Goal: Information Seeking & Learning: Compare options

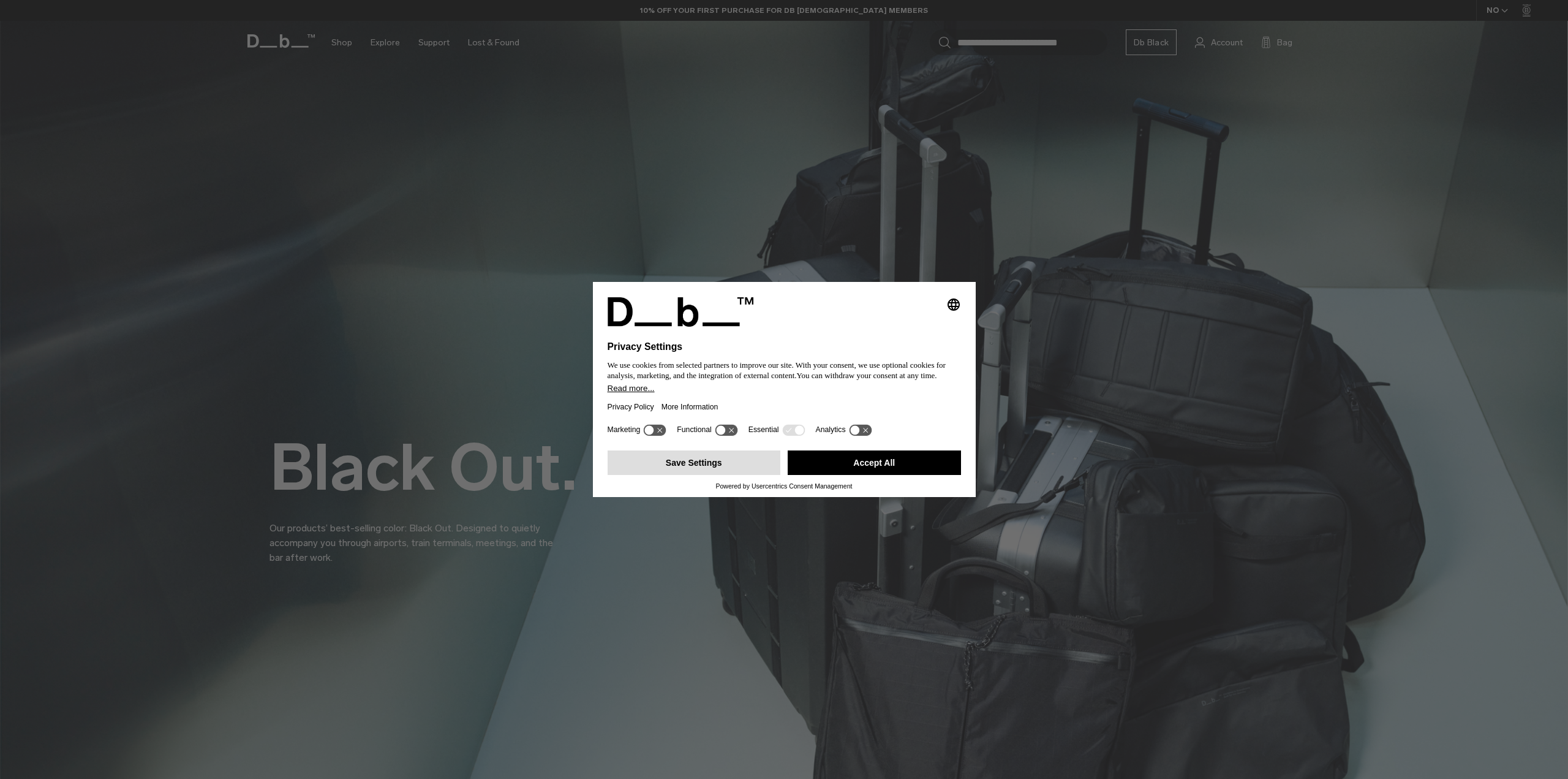
click at [682, 465] on button "Save Settings" at bounding box center [695, 462] width 174 height 24
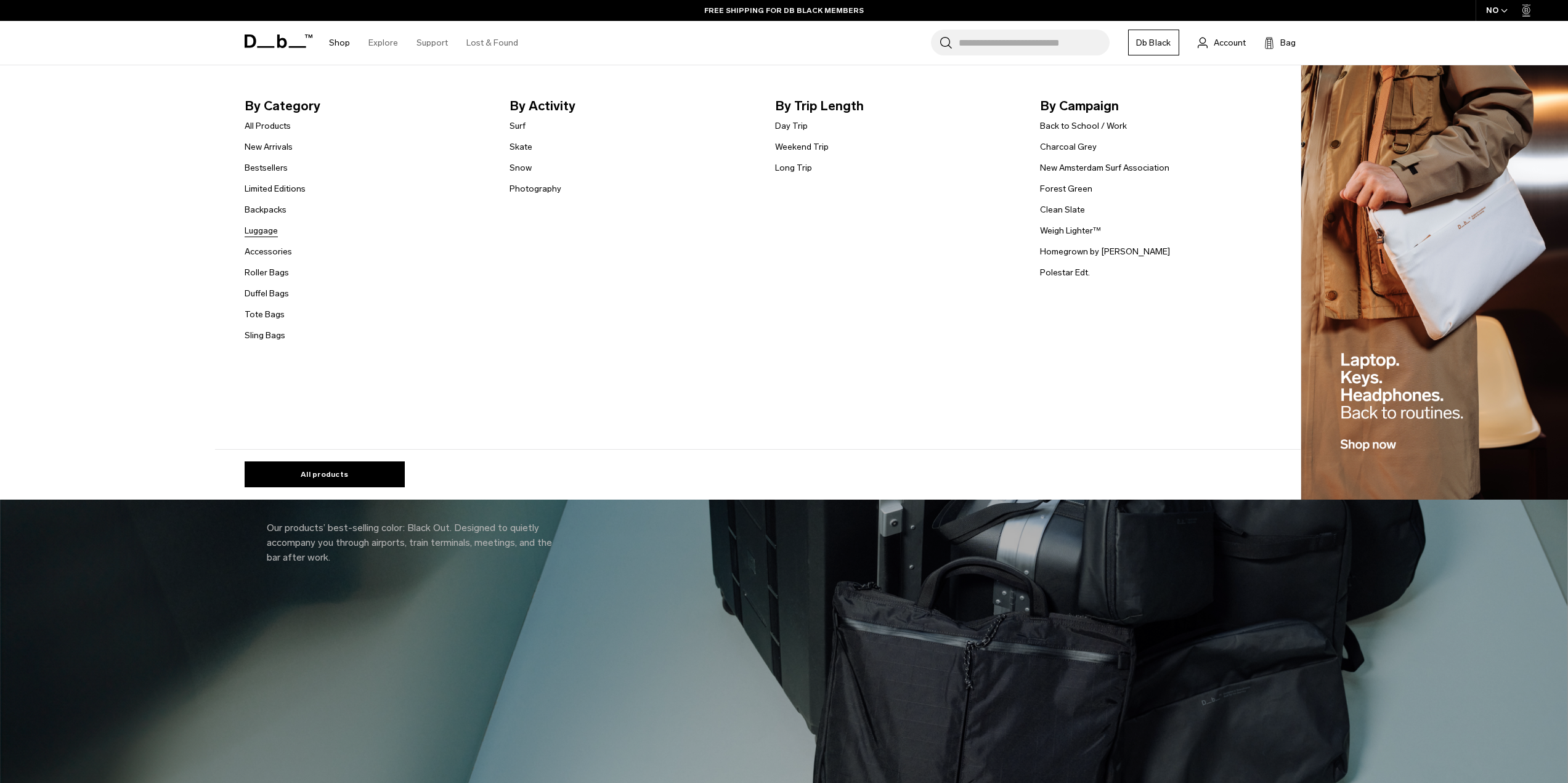
click at [269, 232] on link "Luggage" at bounding box center [261, 230] width 33 height 13
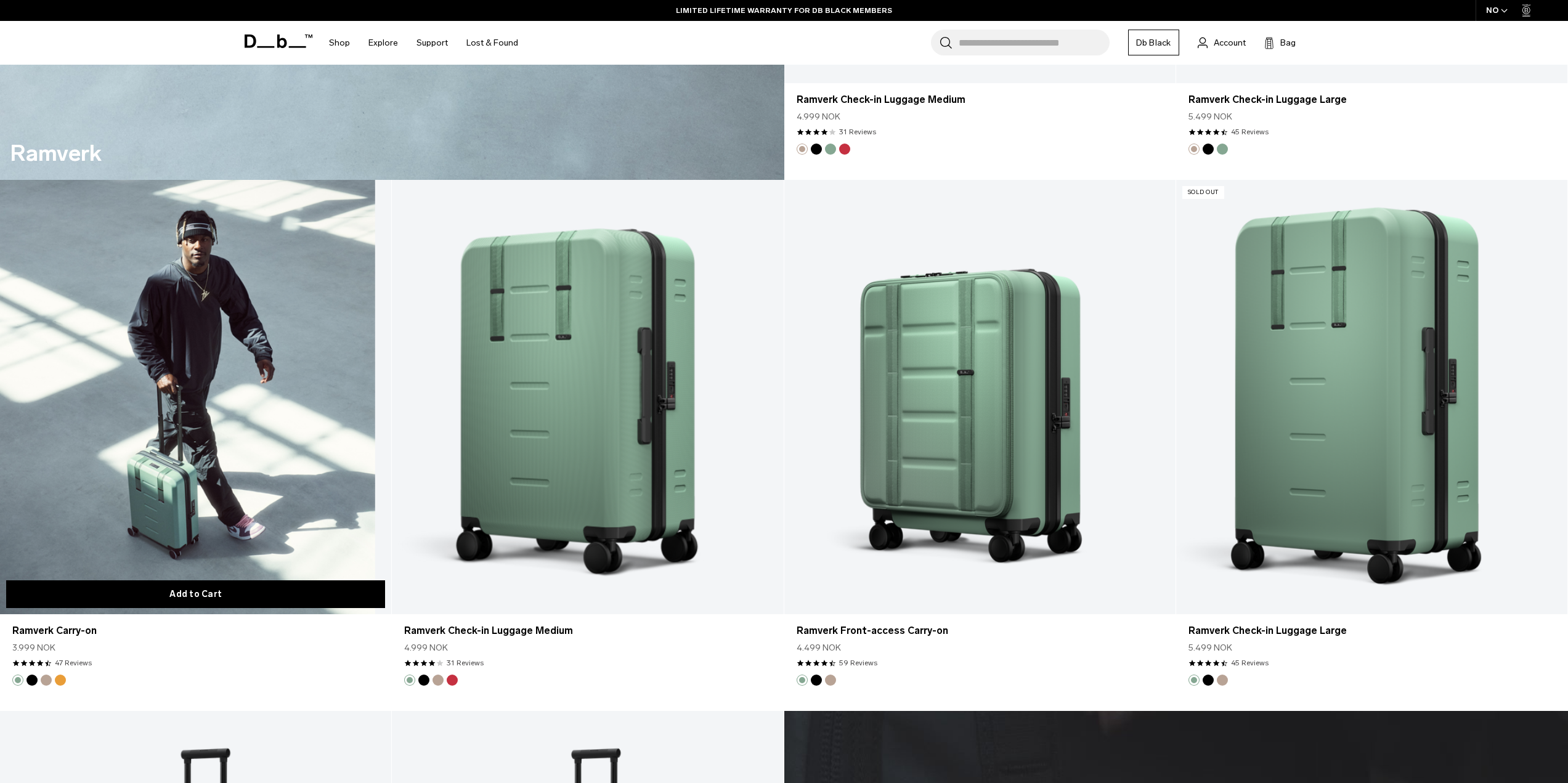
scroll to position [3449, 0]
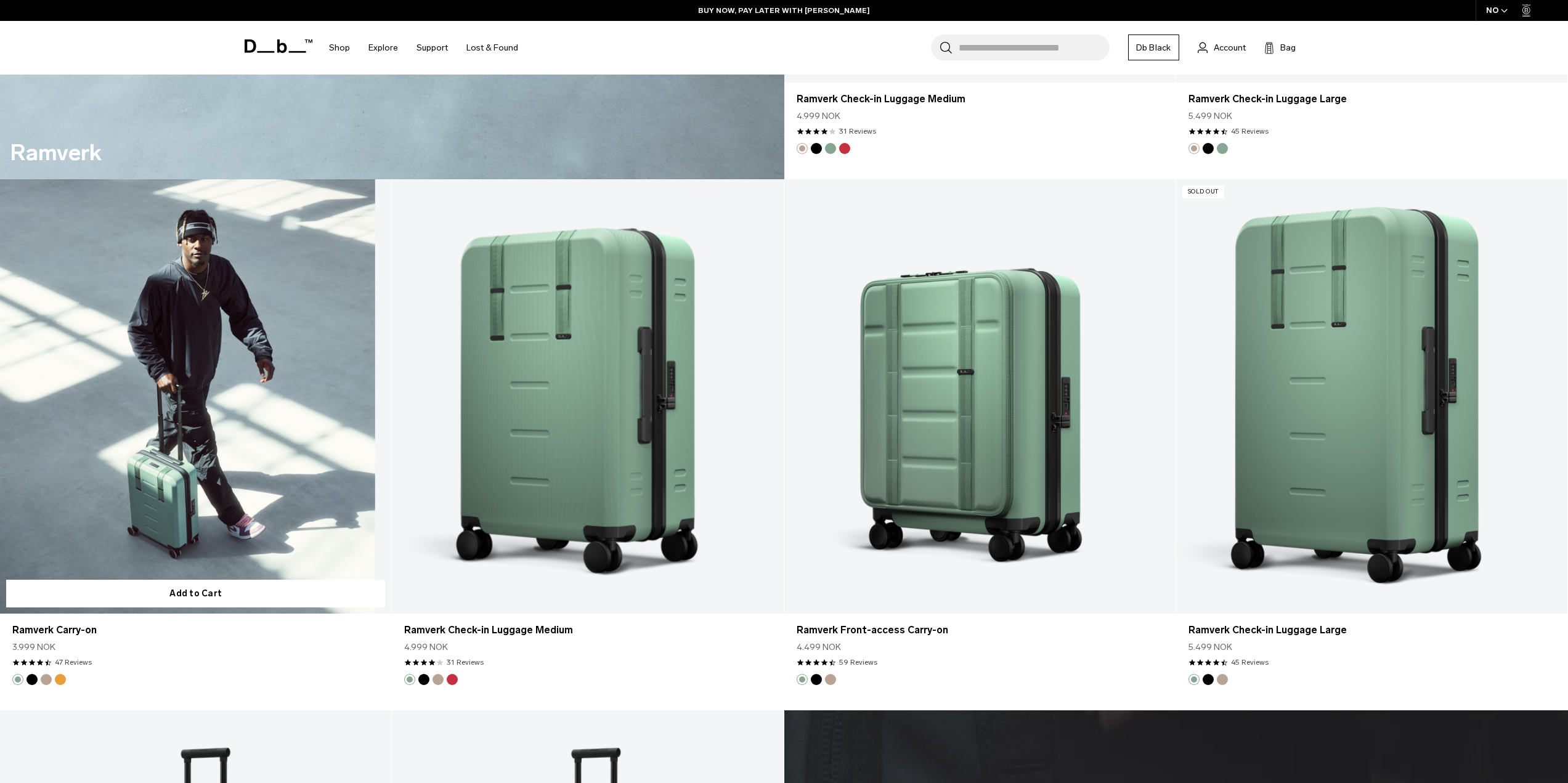
click at [154, 513] on link "Ramverk Carry-on" at bounding box center [195, 397] width 391 height 435
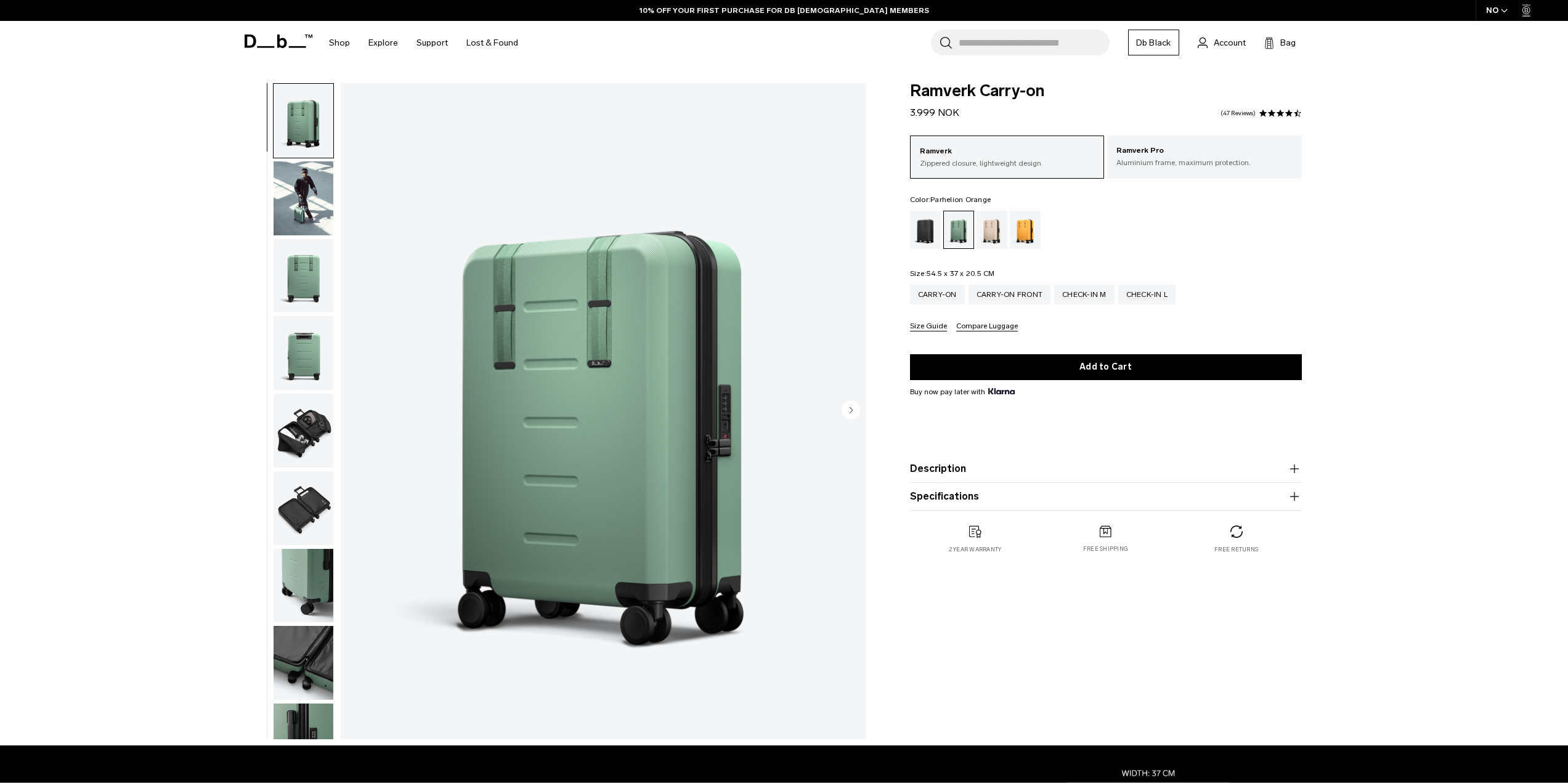
click at [1023, 231] on div "Parhelion Orange" at bounding box center [1025, 229] width 31 height 38
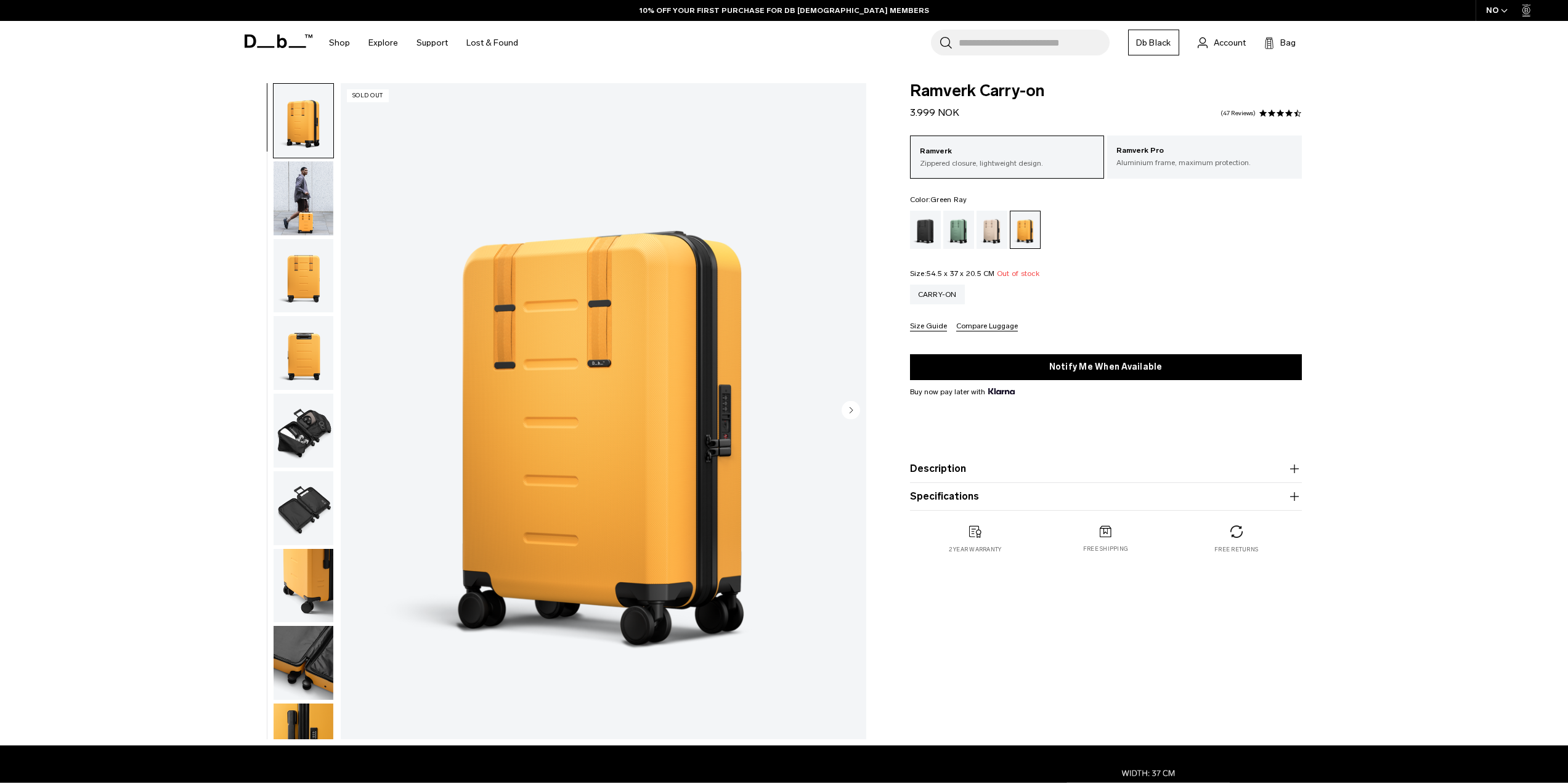
click at [964, 230] on div "Green Ray" at bounding box center [959, 229] width 31 height 38
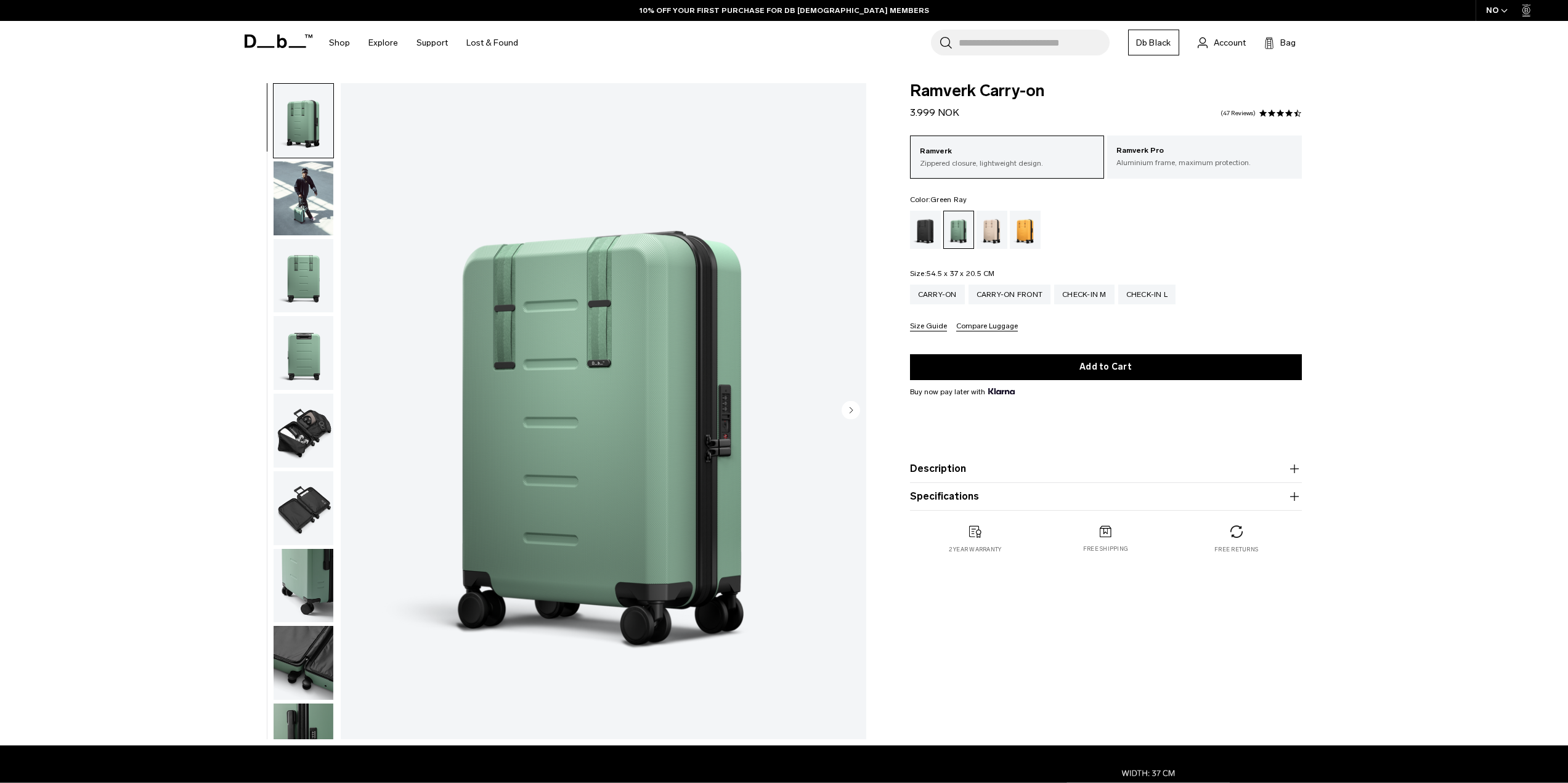
click at [287, 194] on img "button" at bounding box center [304, 198] width 60 height 74
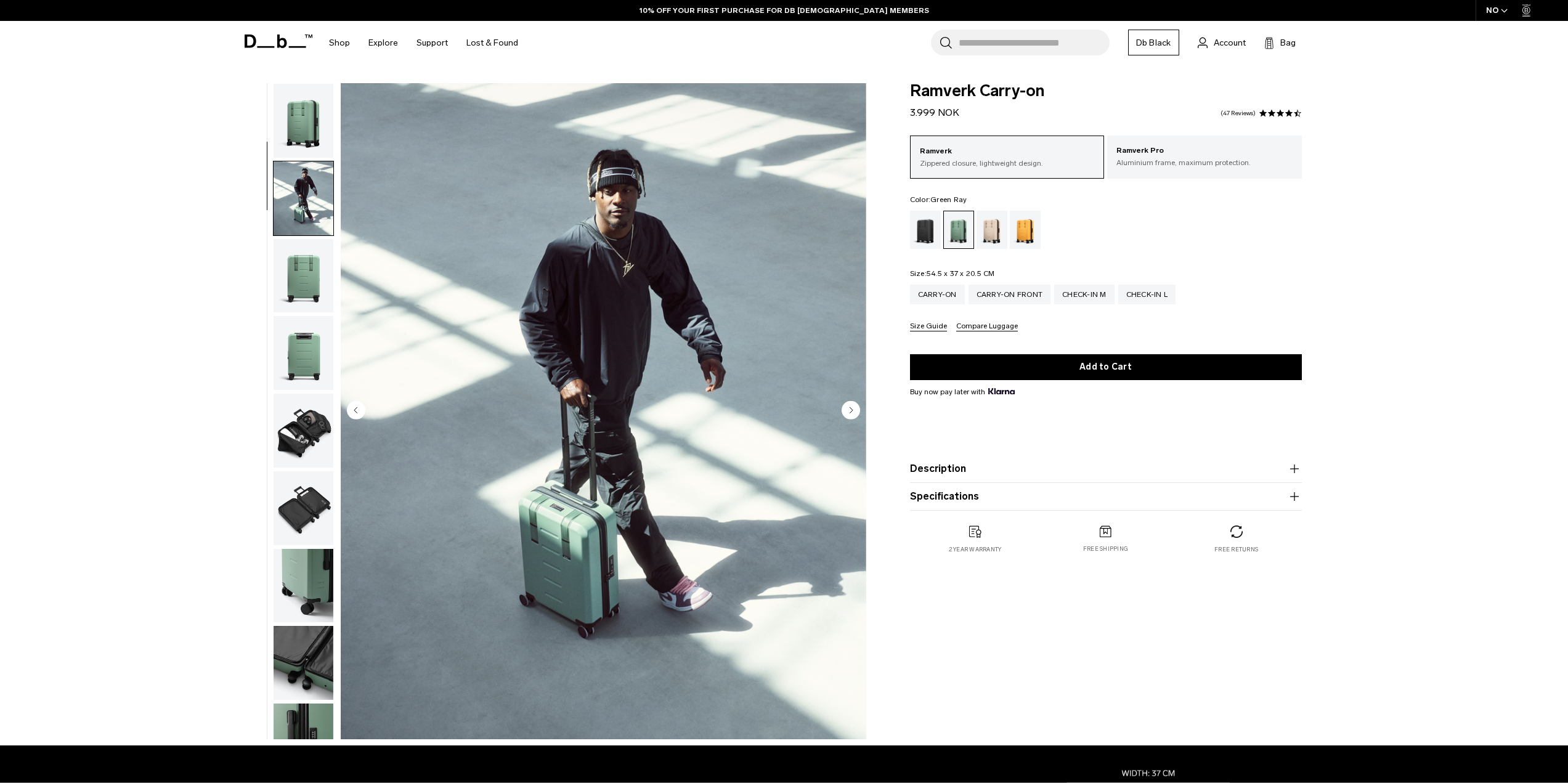
scroll to position [78, 0]
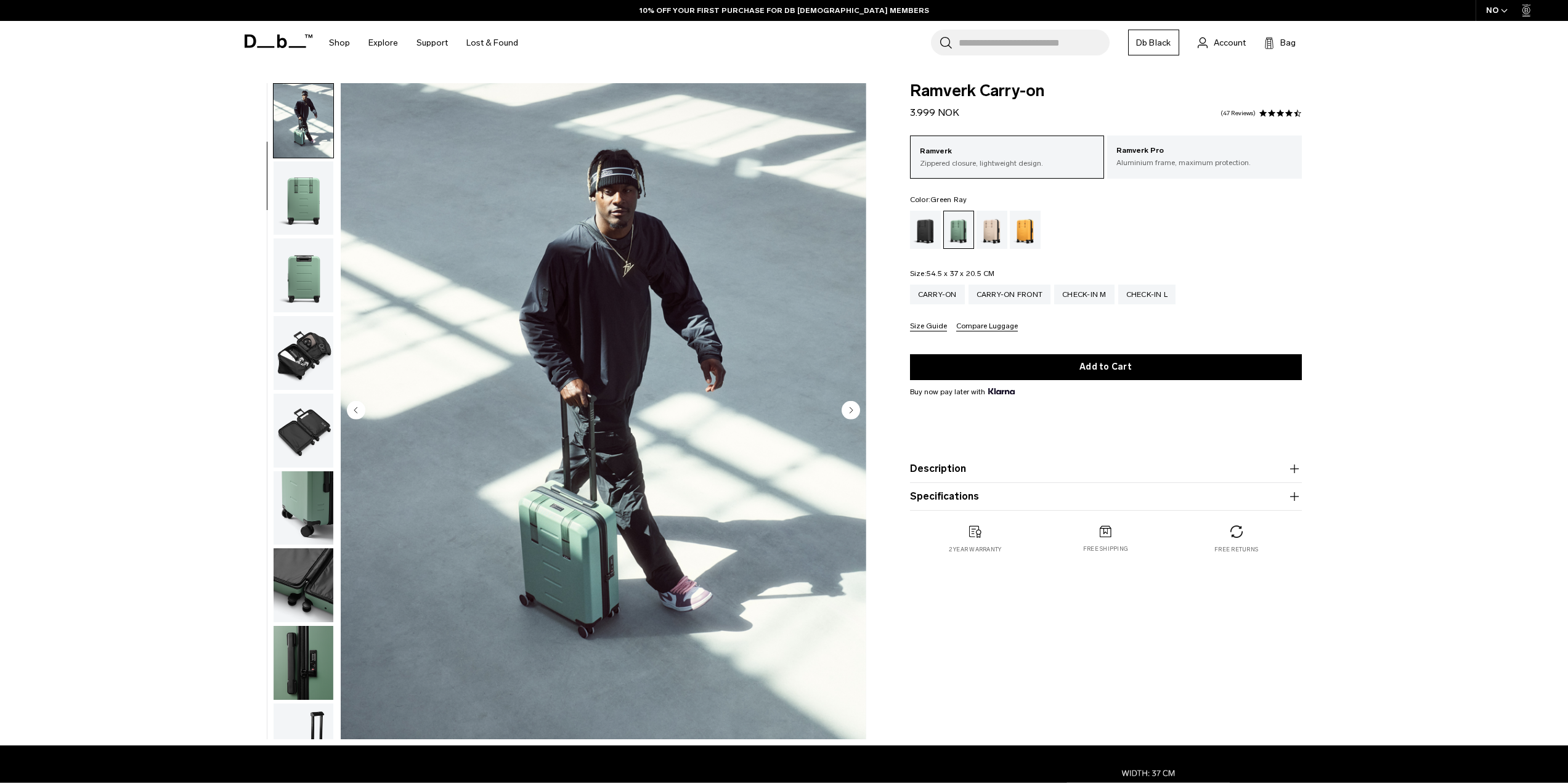
click at [314, 276] on img "button" at bounding box center [304, 276] width 60 height 74
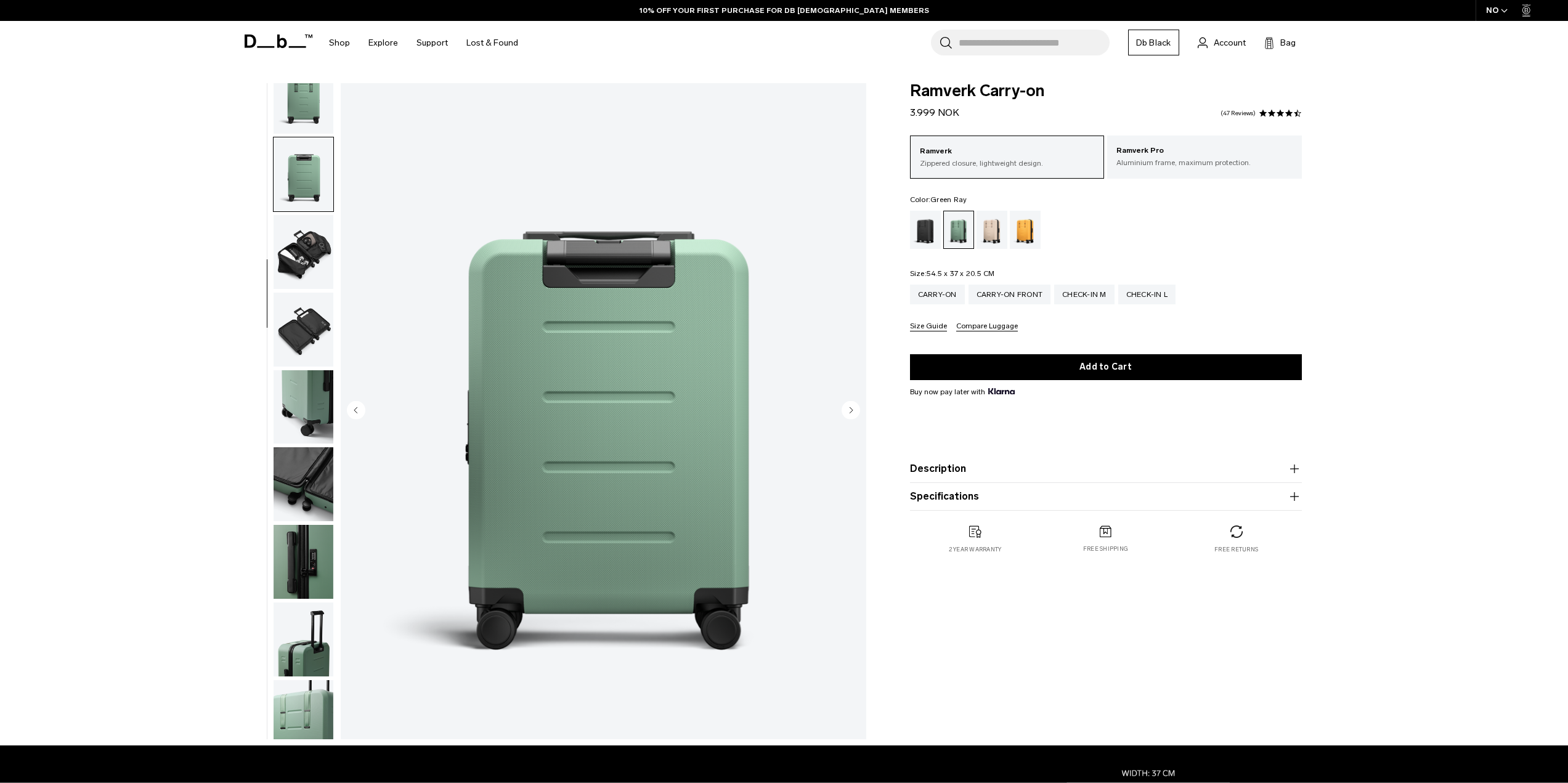
scroll to position [194, 0]
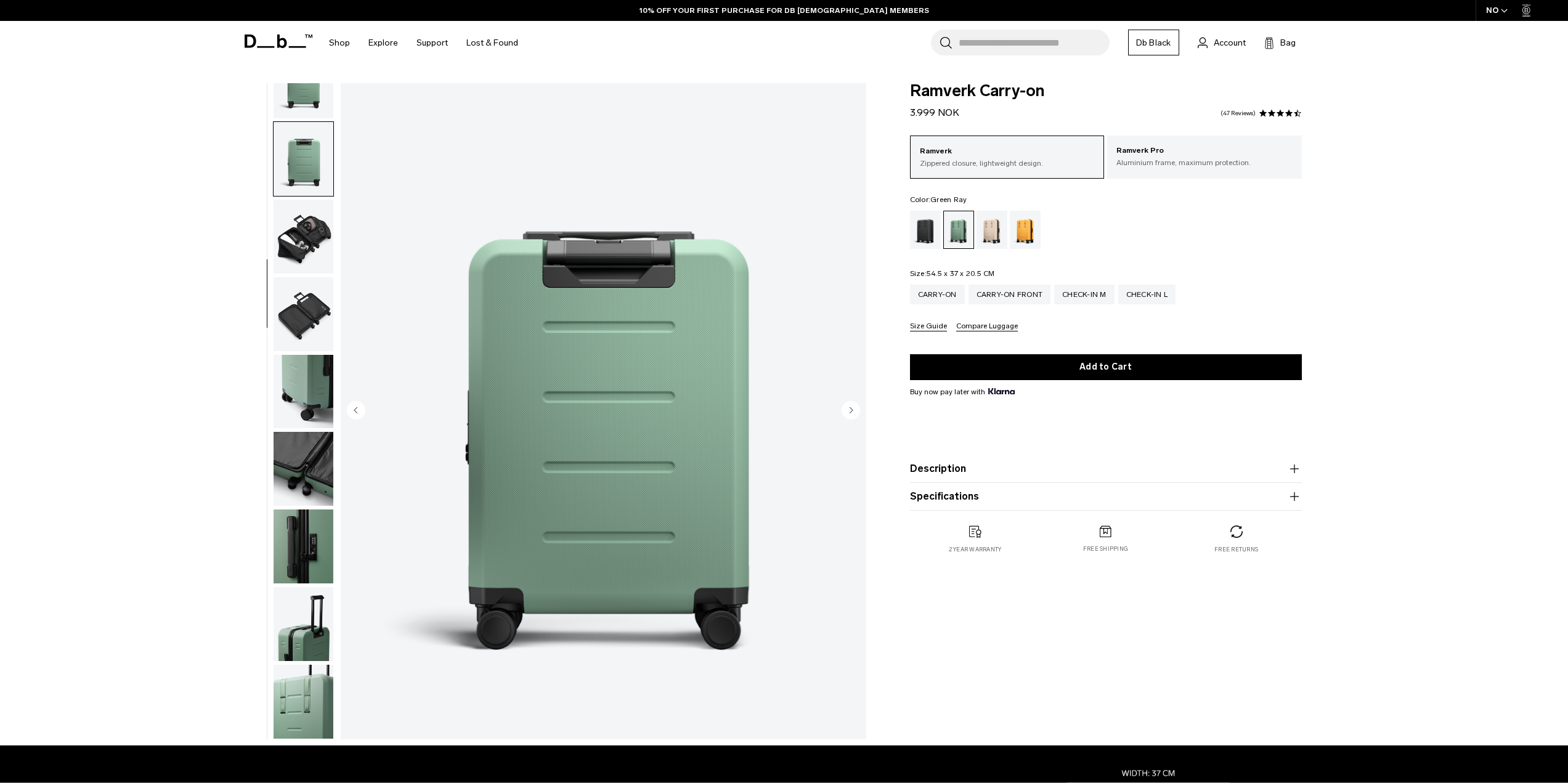
click at [314, 327] on img "button" at bounding box center [304, 314] width 60 height 74
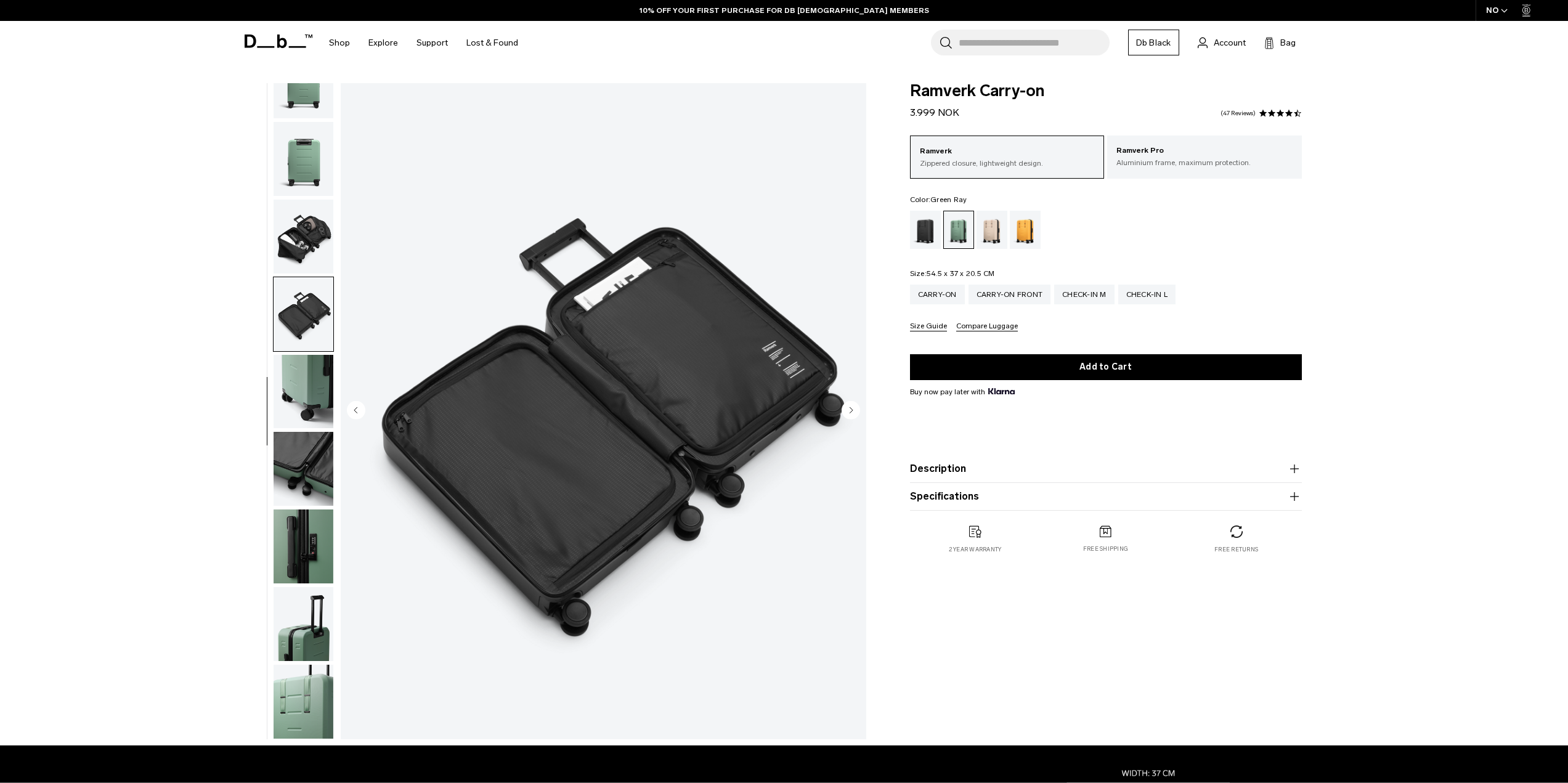
click at [310, 374] on img "button" at bounding box center [304, 392] width 60 height 74
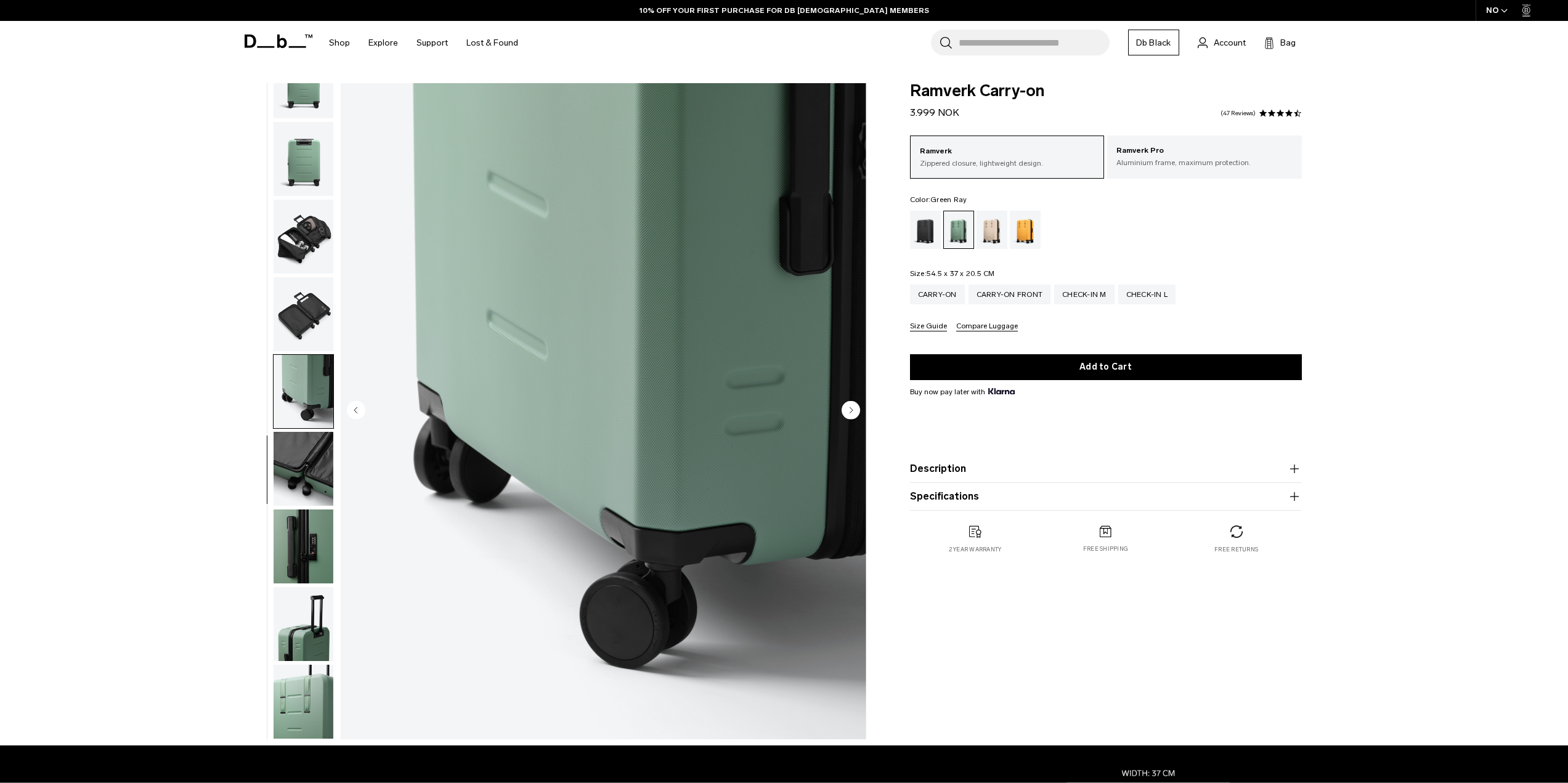
click at [314, 474] on img "button" at bounding box center [304, 469] width 60 height 74
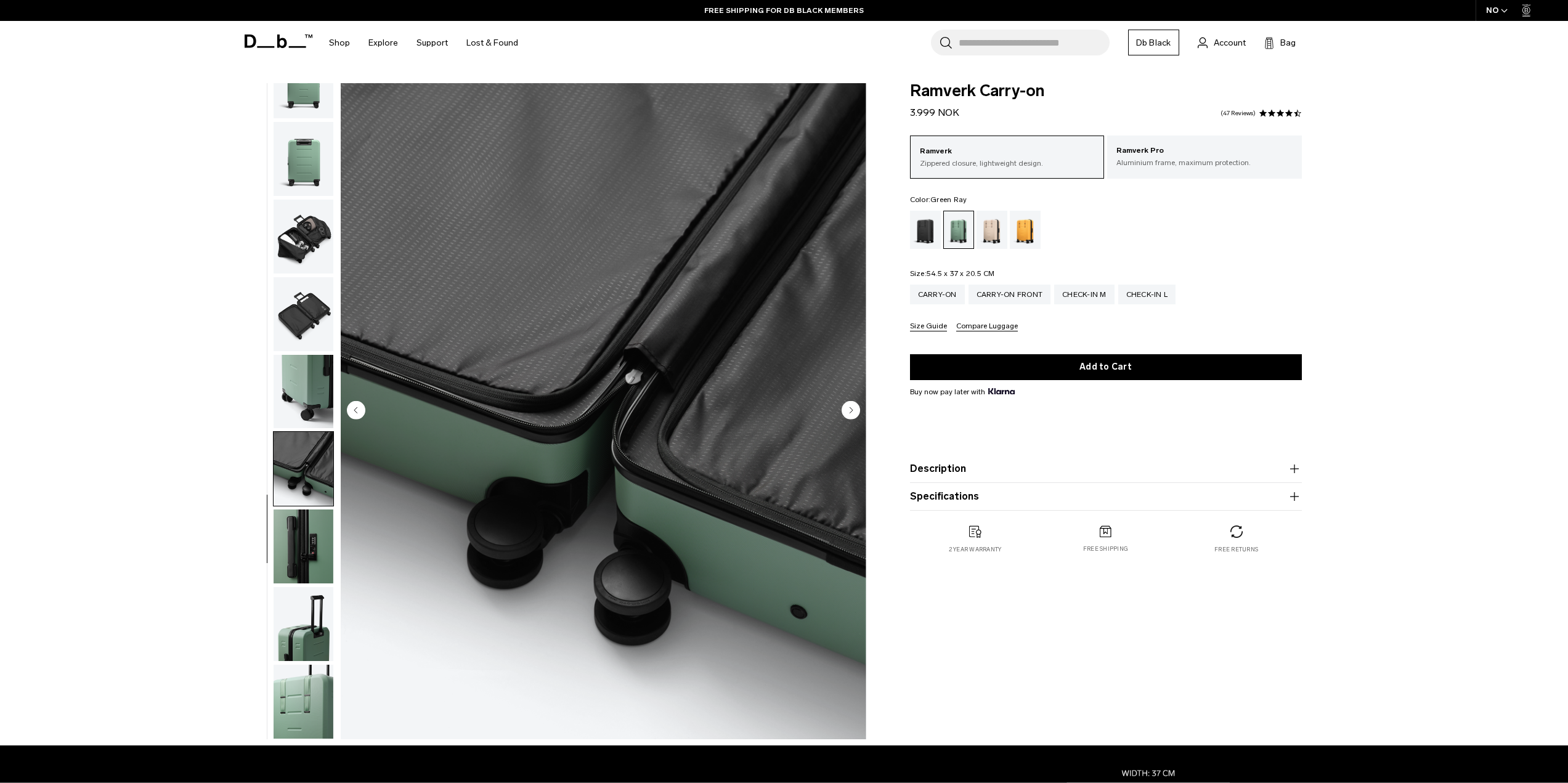
click at [312, 533] on img "button" at bounding box center [304, 546] width 60 height 74
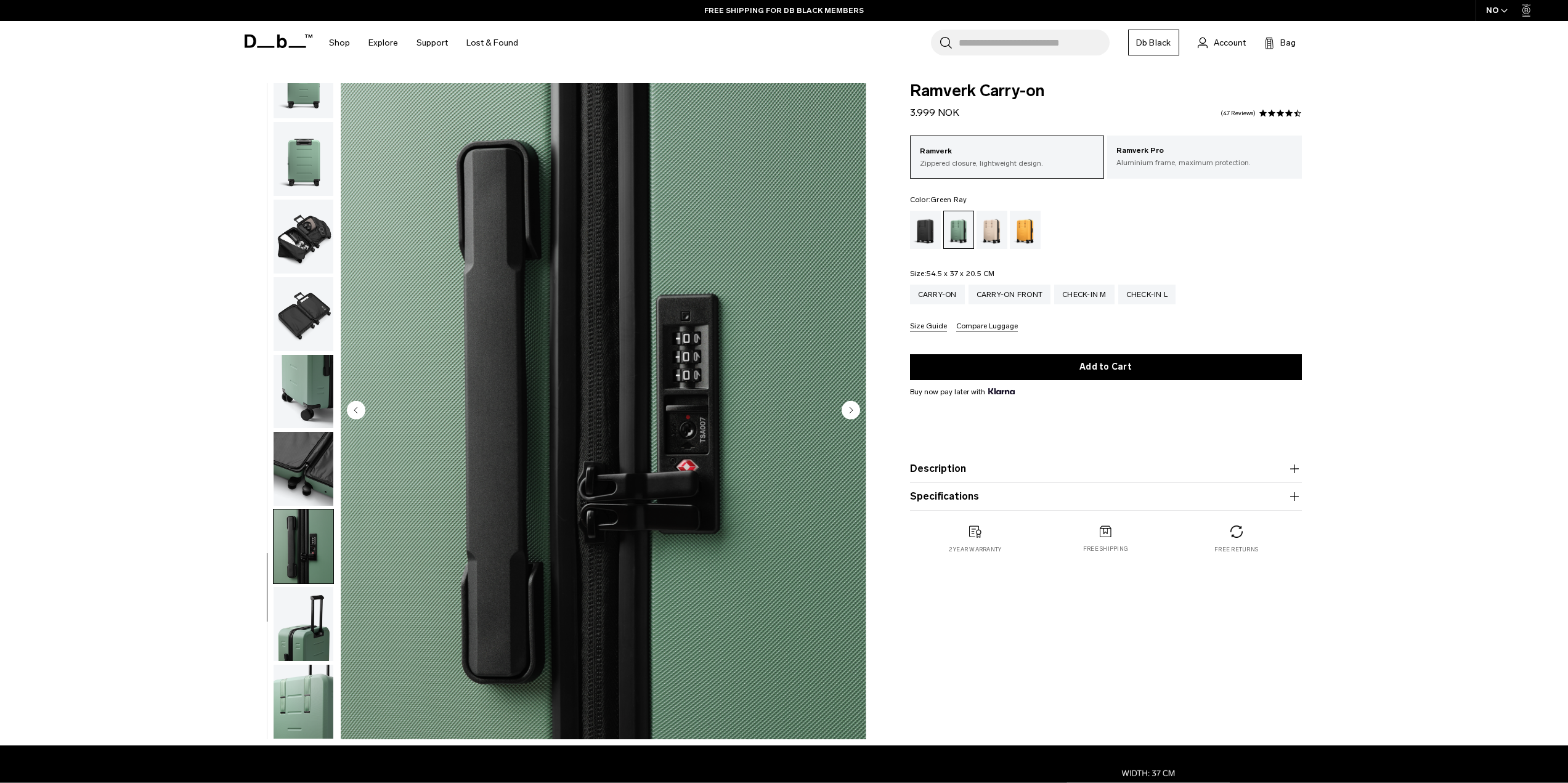
click at [306, 622] on img "button" at bounding box center [304, 624] width 60 height 74
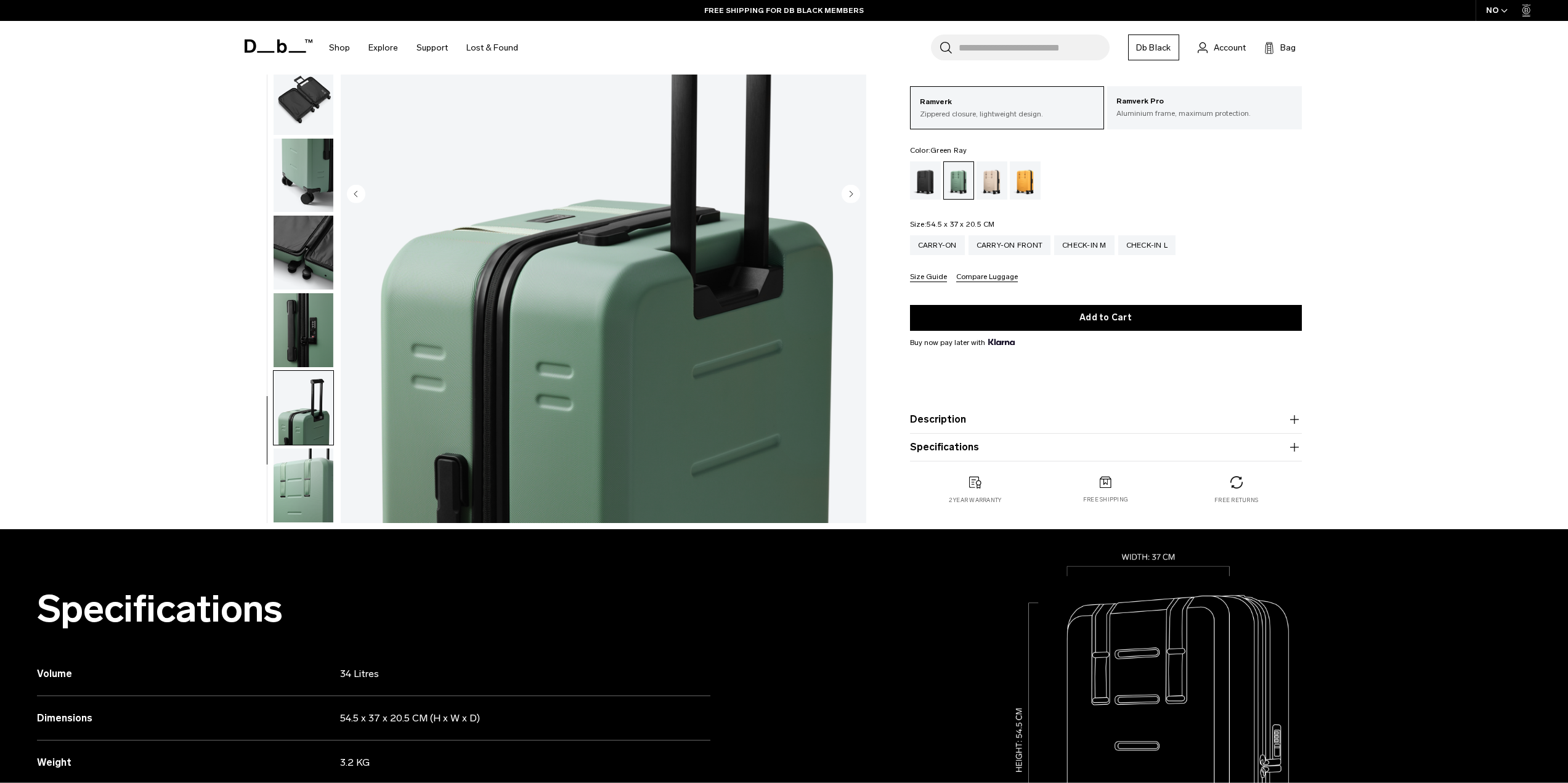
scroll to position [246, 0]
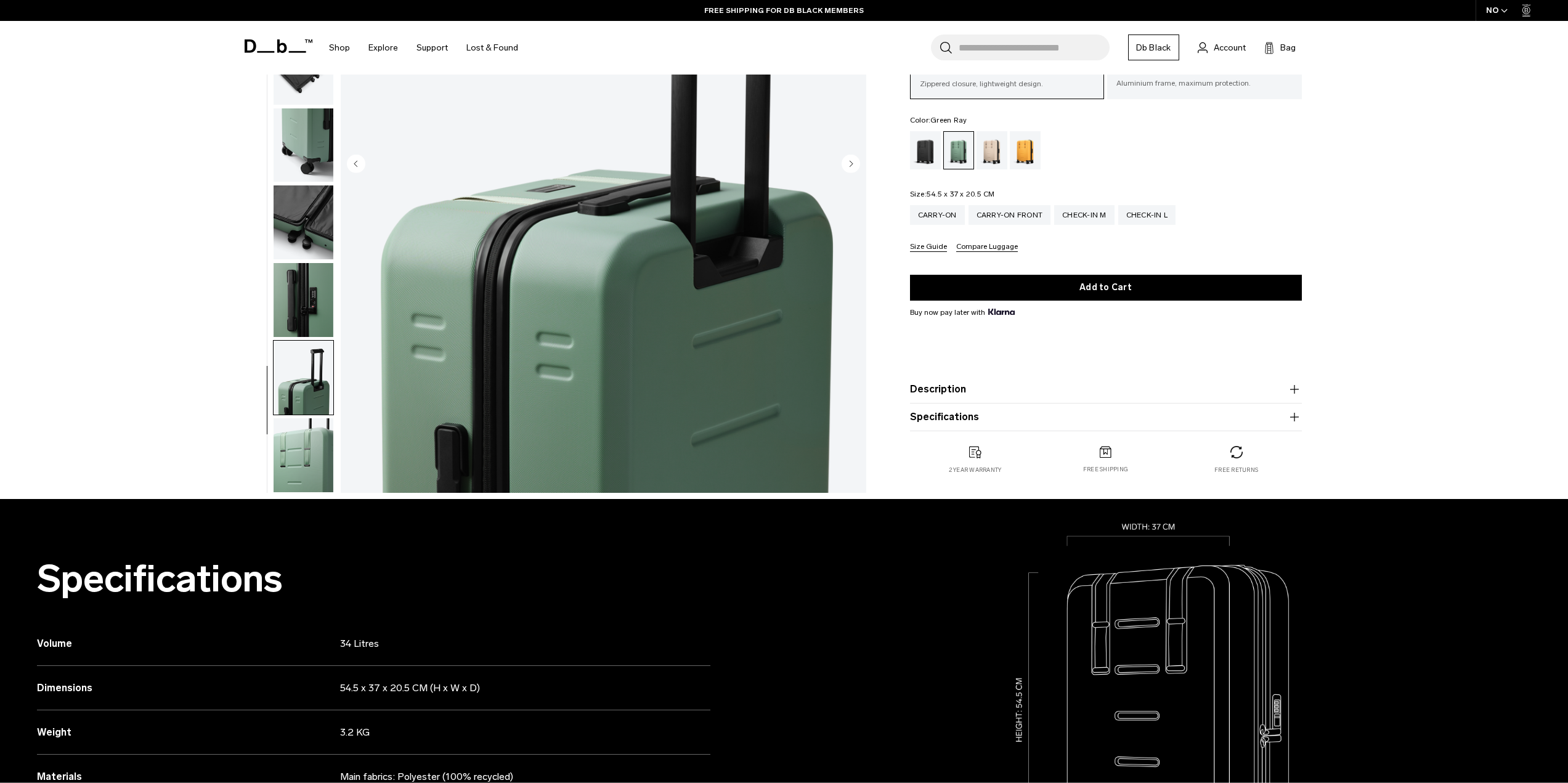
click at [293, 447] on img "button" at bounding box center [304, 455] width 60 height 74
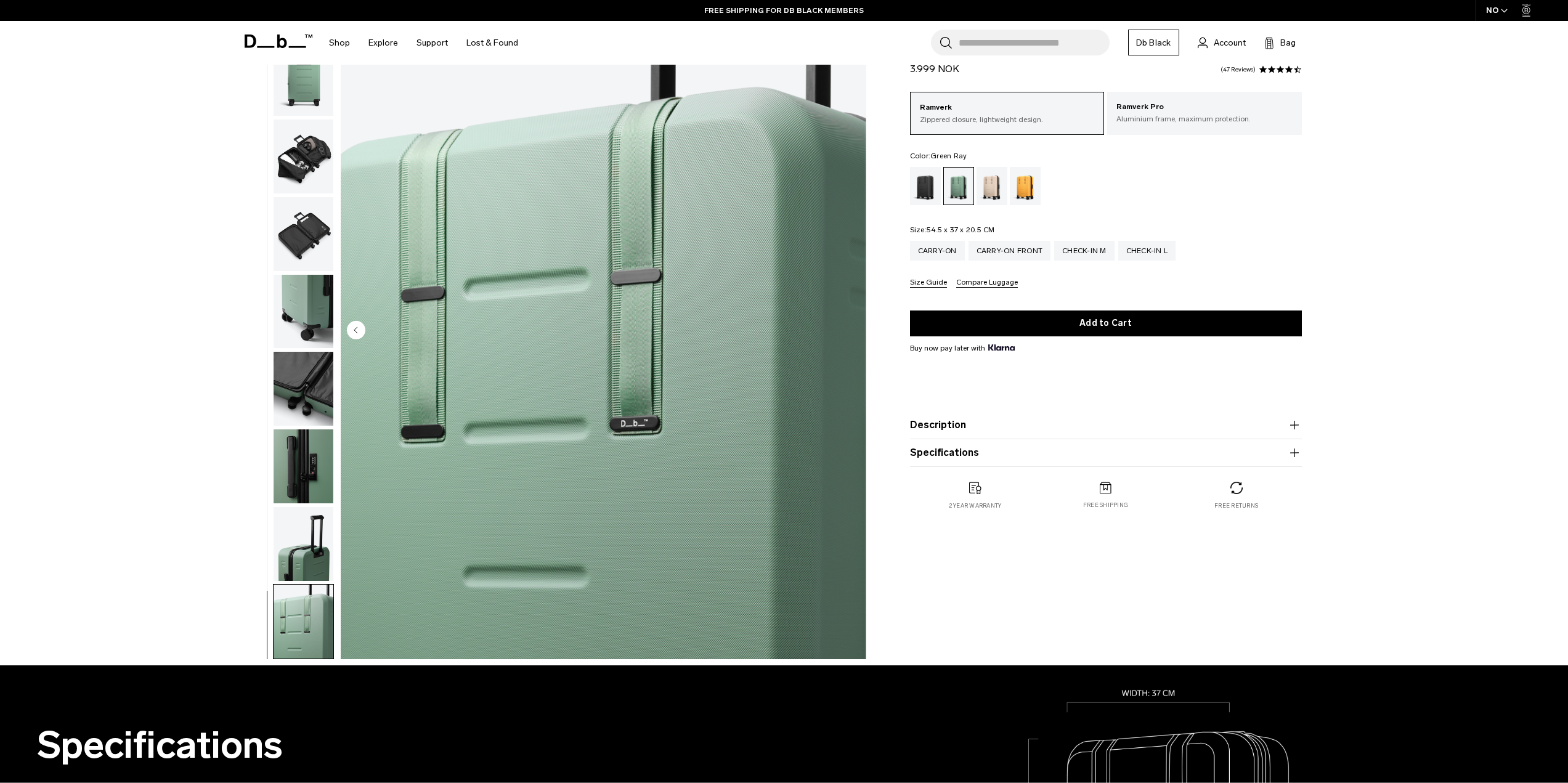
scroll to position [0, 0]
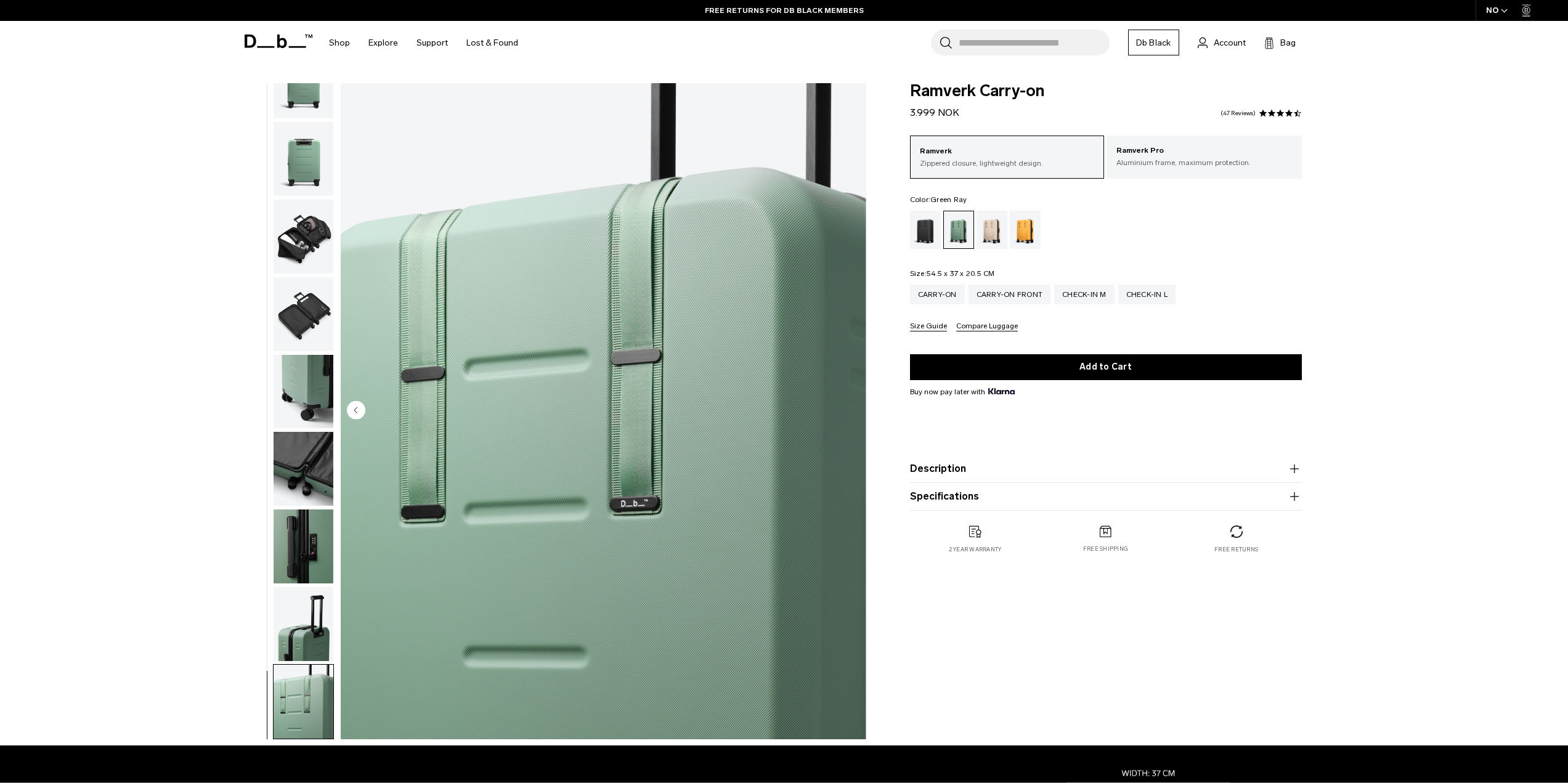
click at [309, 94] on img "button" at bounding box center [304, 82] width 60 height 74
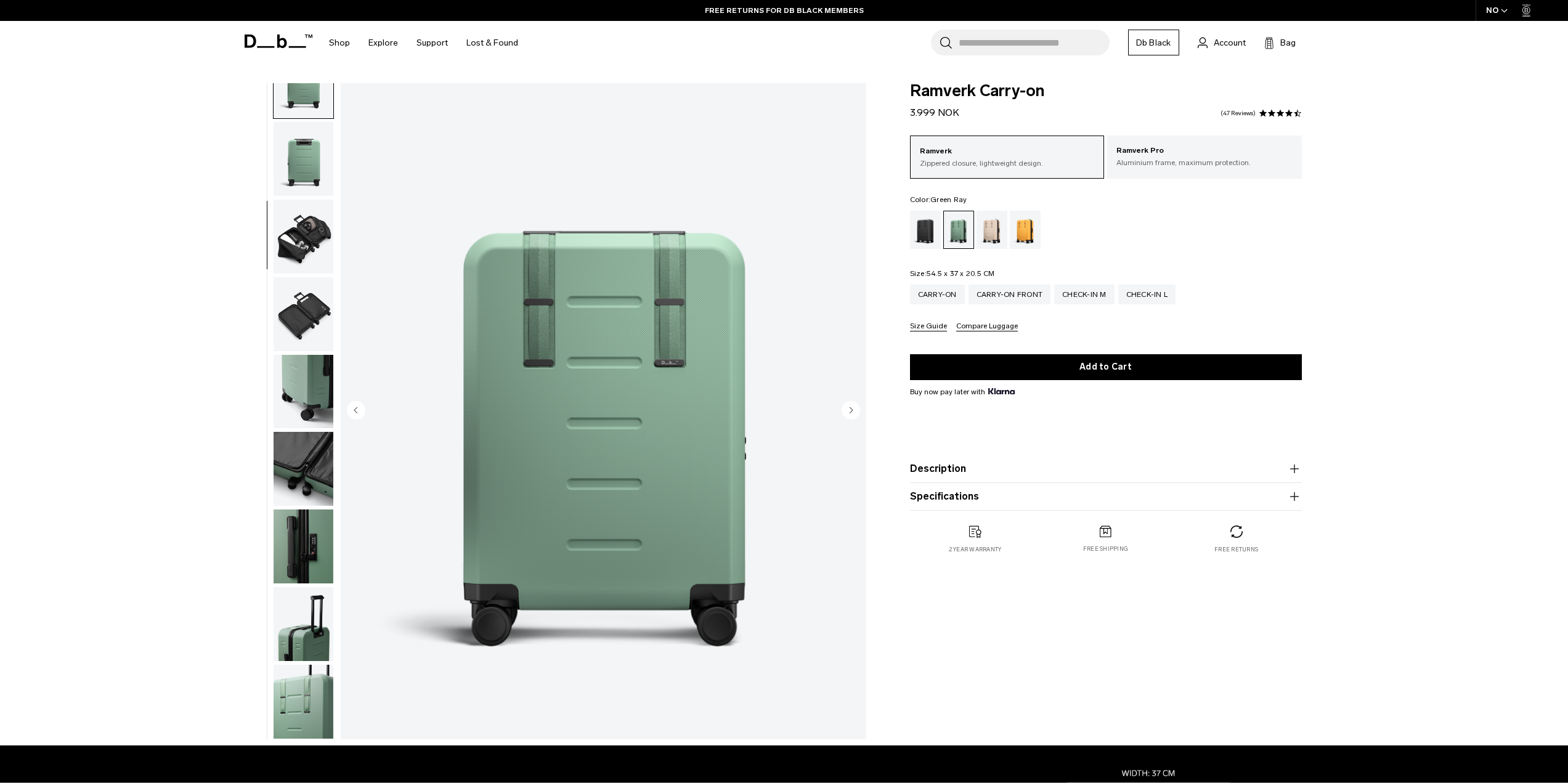
scroll to position [155, 0]
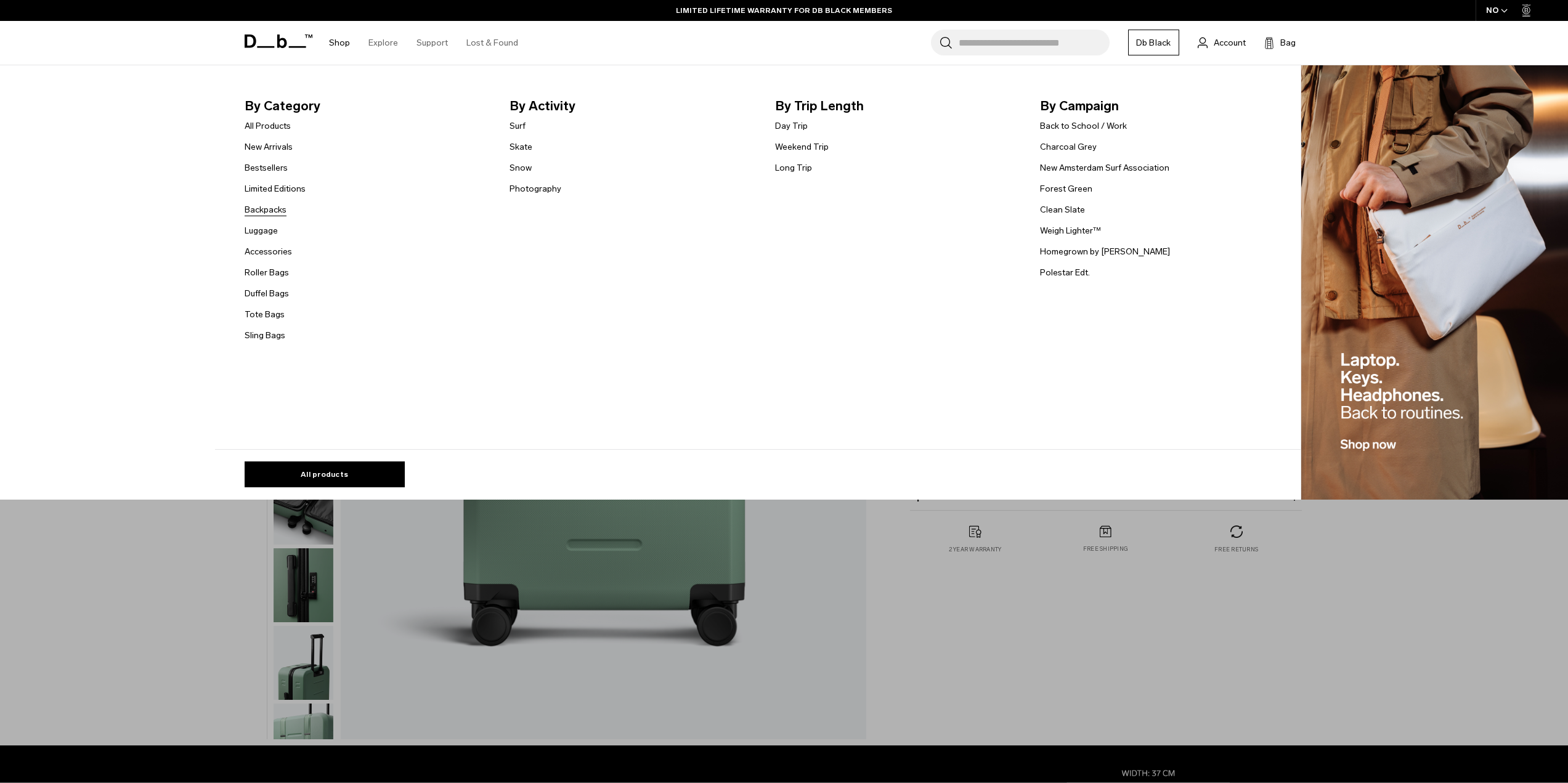
click at [279, 209] on link "Backpacks" at bounding box center [265, 209] width 42 height 13
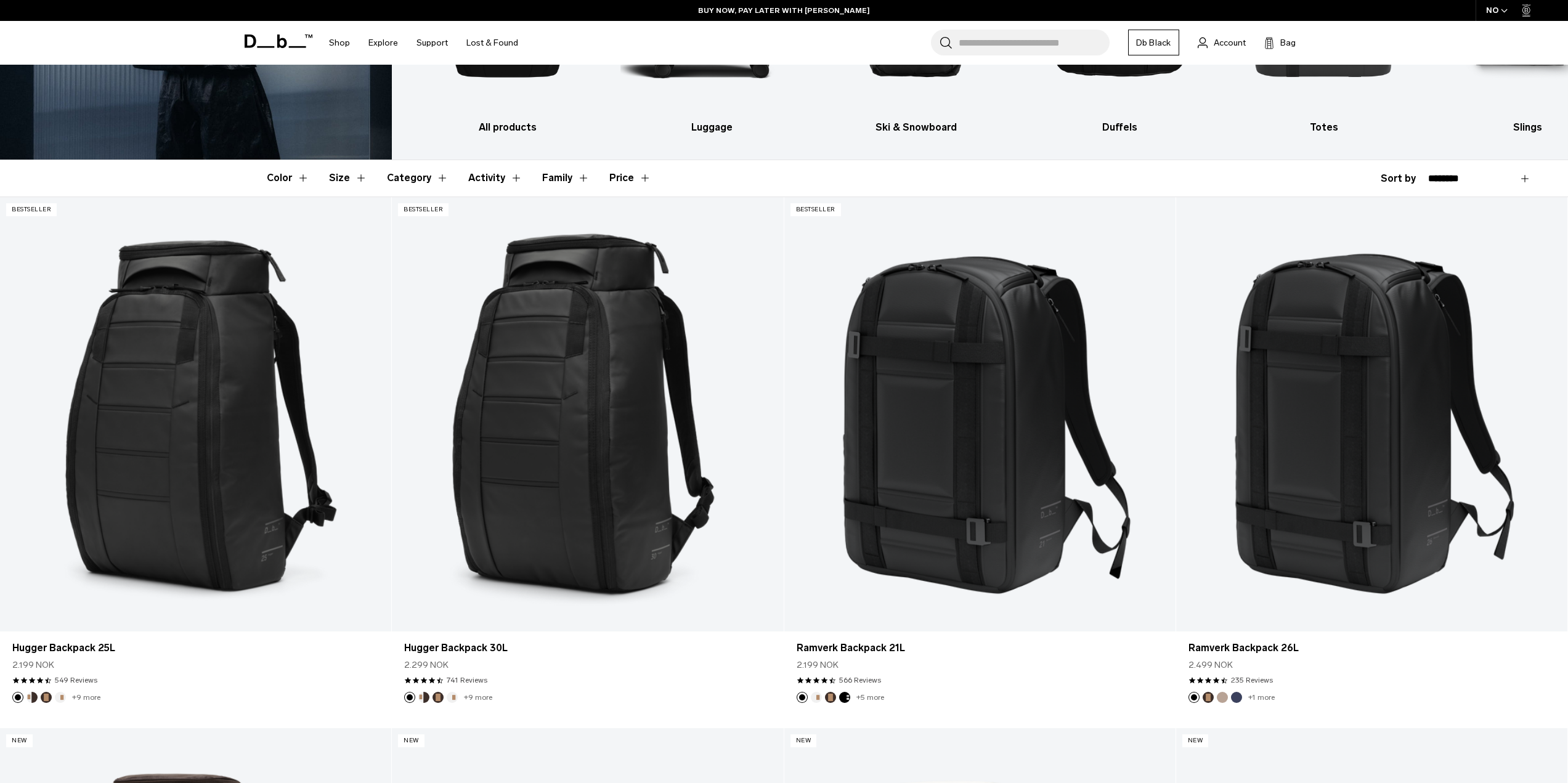
scroll to position [246, 0]
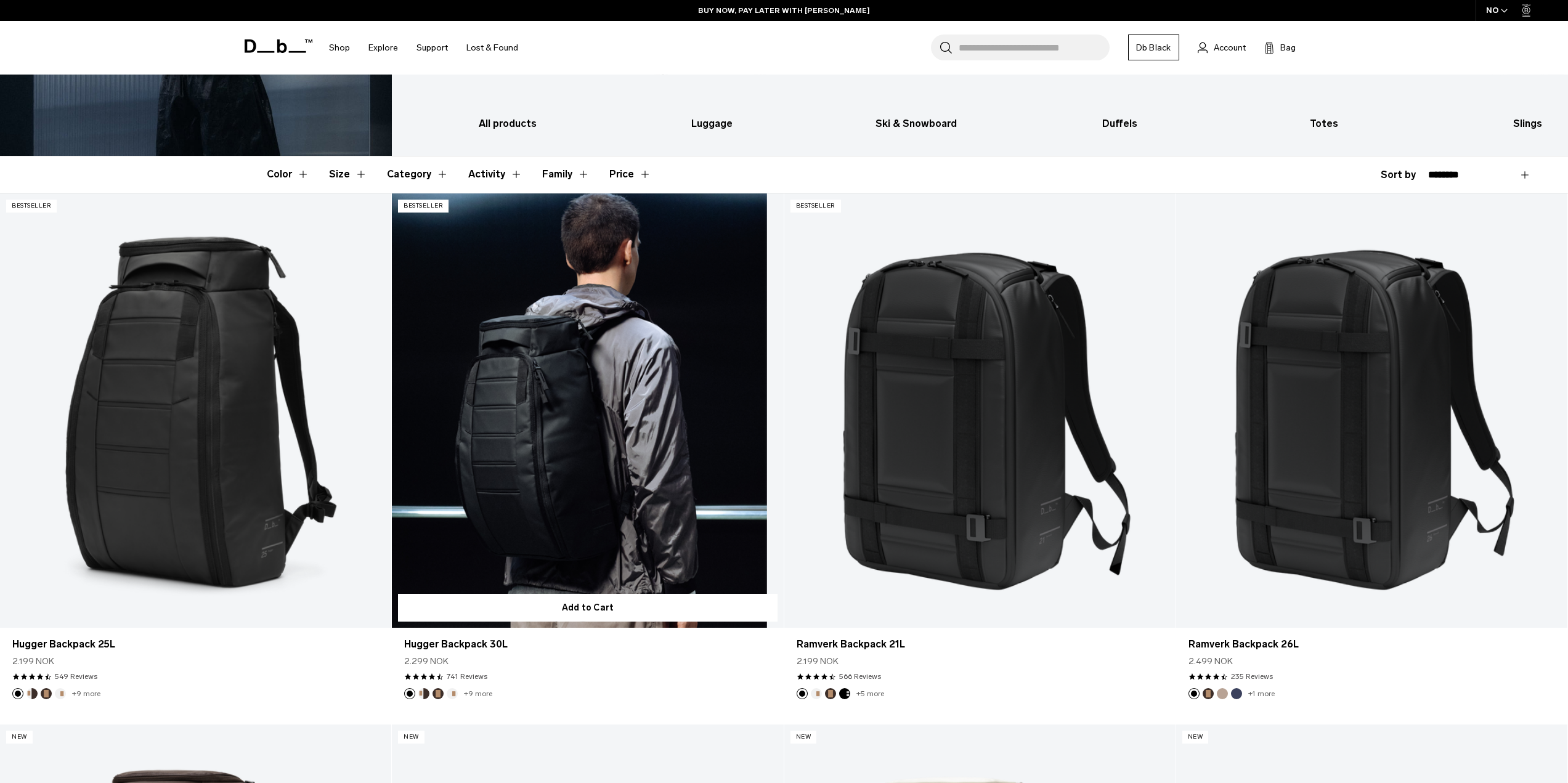
click at [545, 389] on link "Hugger Backpack 30L" at bounding box center [587, 410] width 391 height 435
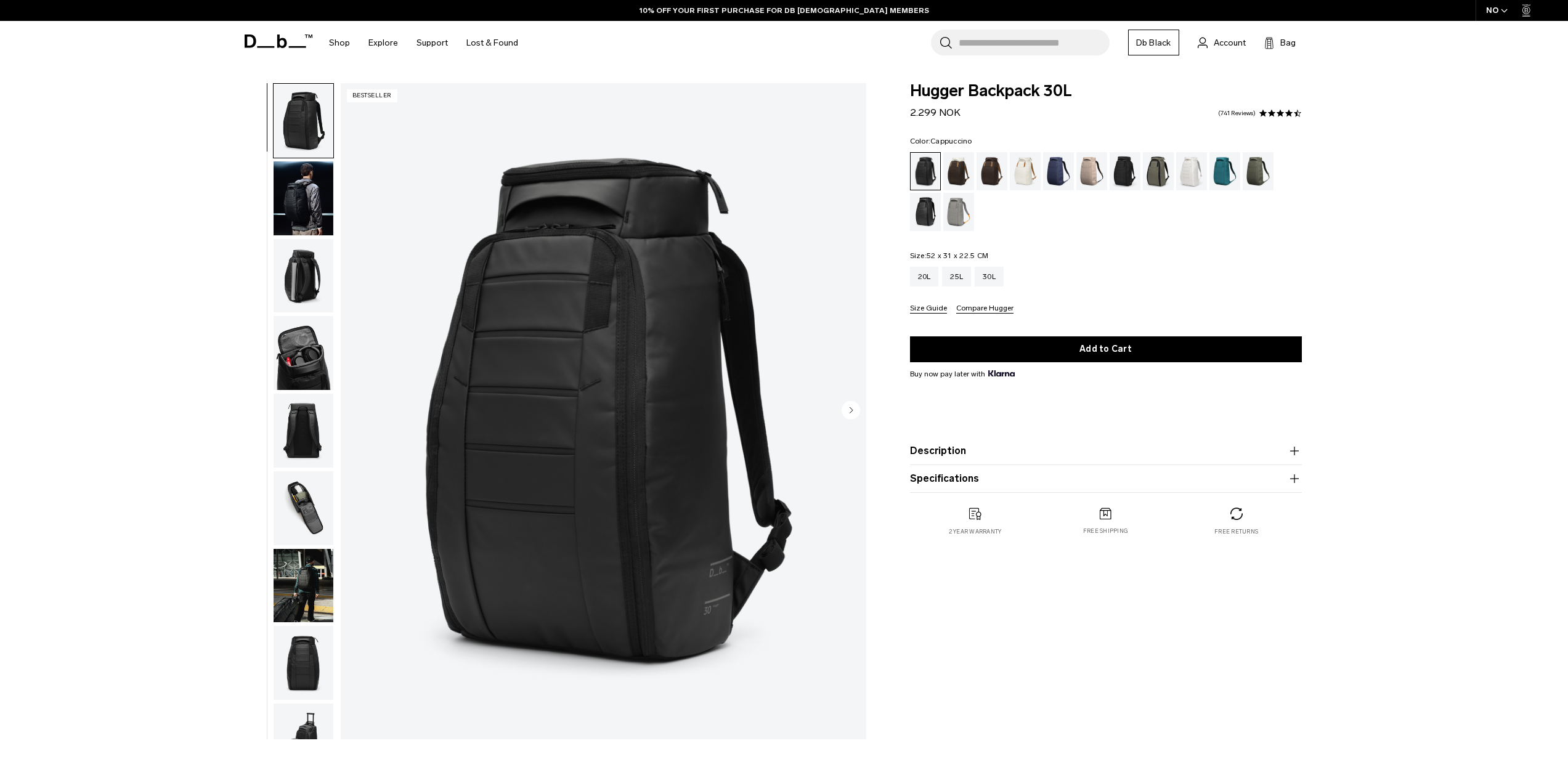
click at [964, 171] on div "Cappuccino" at bounding box center [959, 171] width 31 height 38
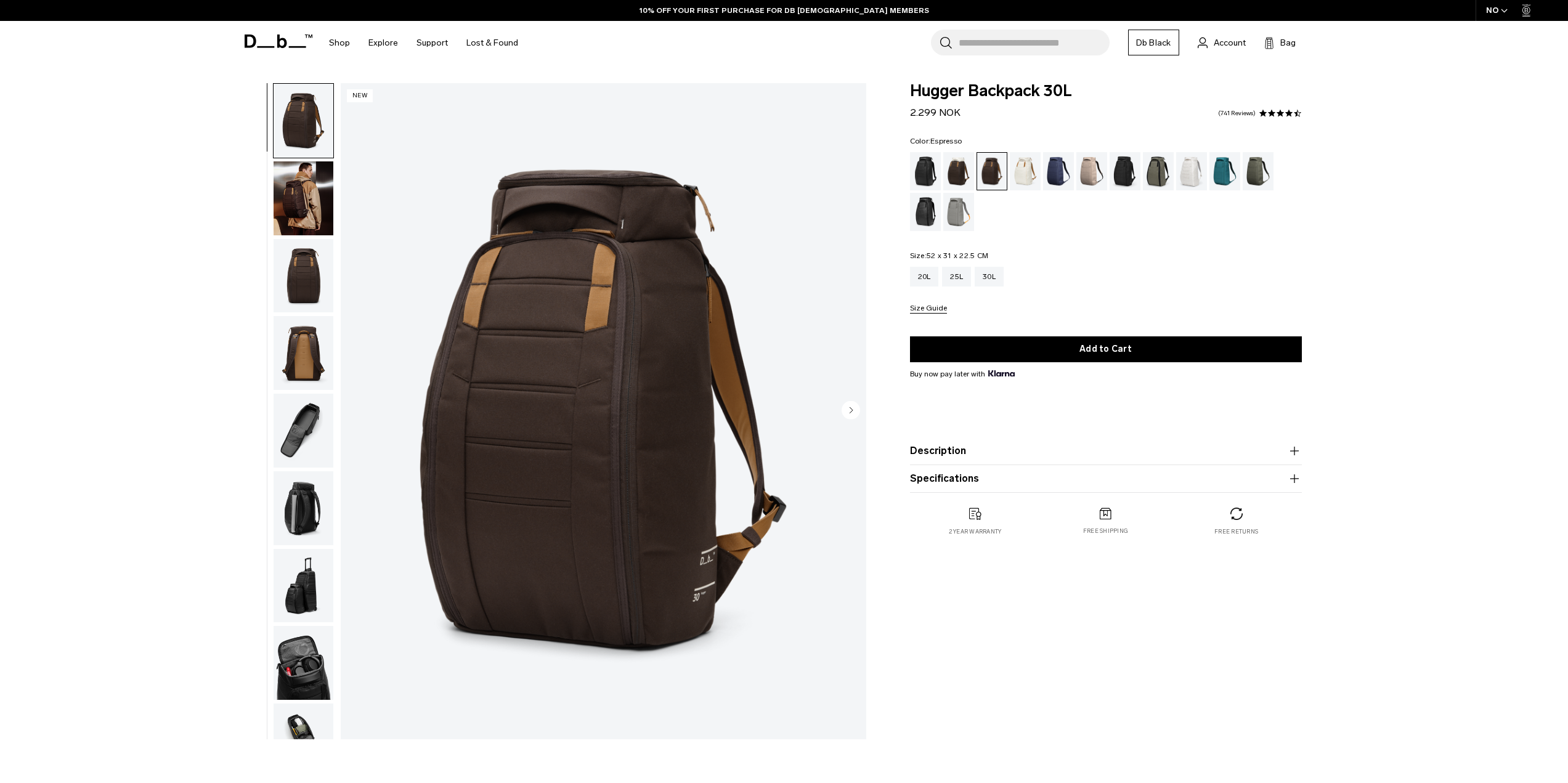
click at [1023, 175] on div "Oatmilk" at bounding box center [1025, 171] width 31 height 38
